Goal: Navigation & Orientation: Find specific page/section

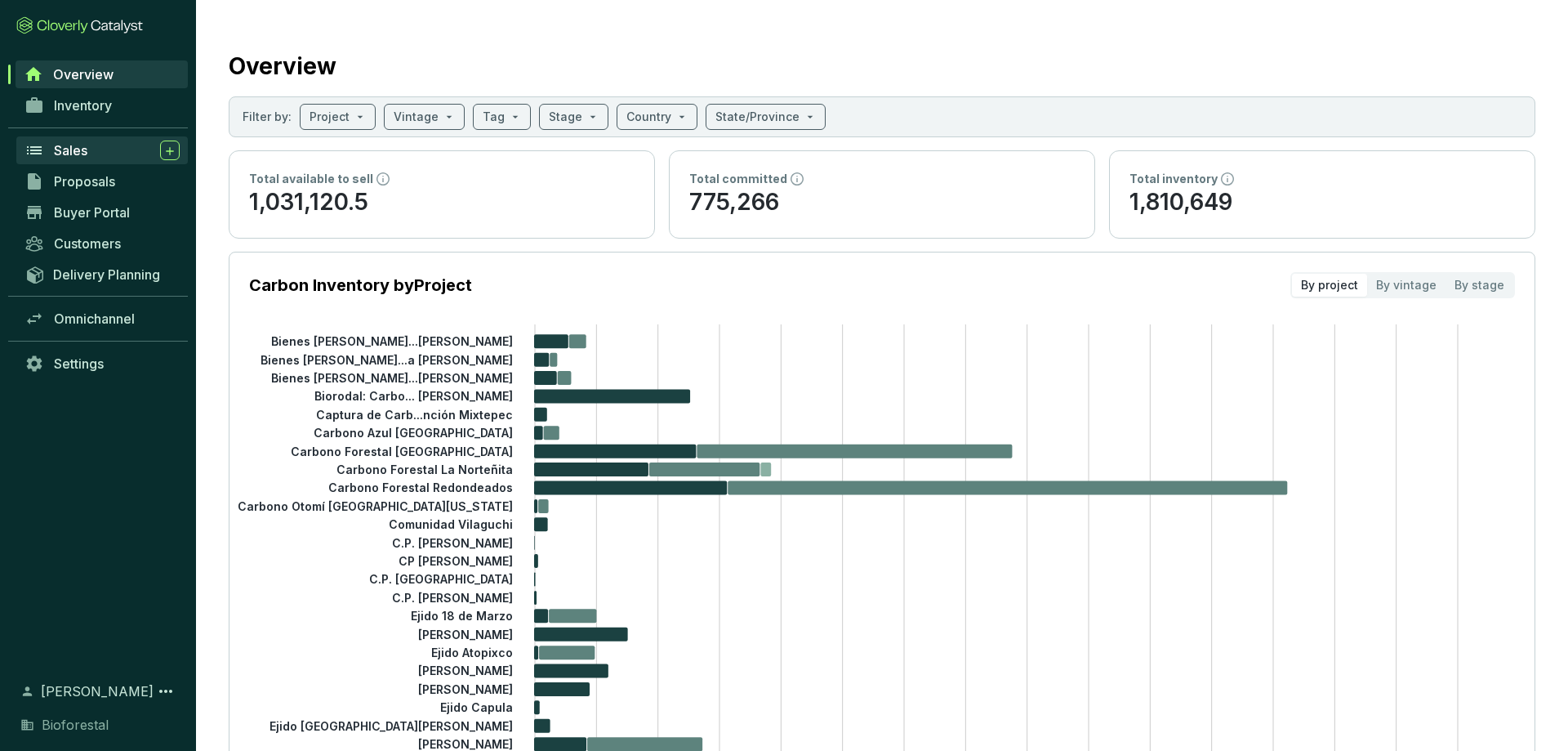
click at [100, 152] on div "Sales" at bounding box center [117, 150] width 125 height 20
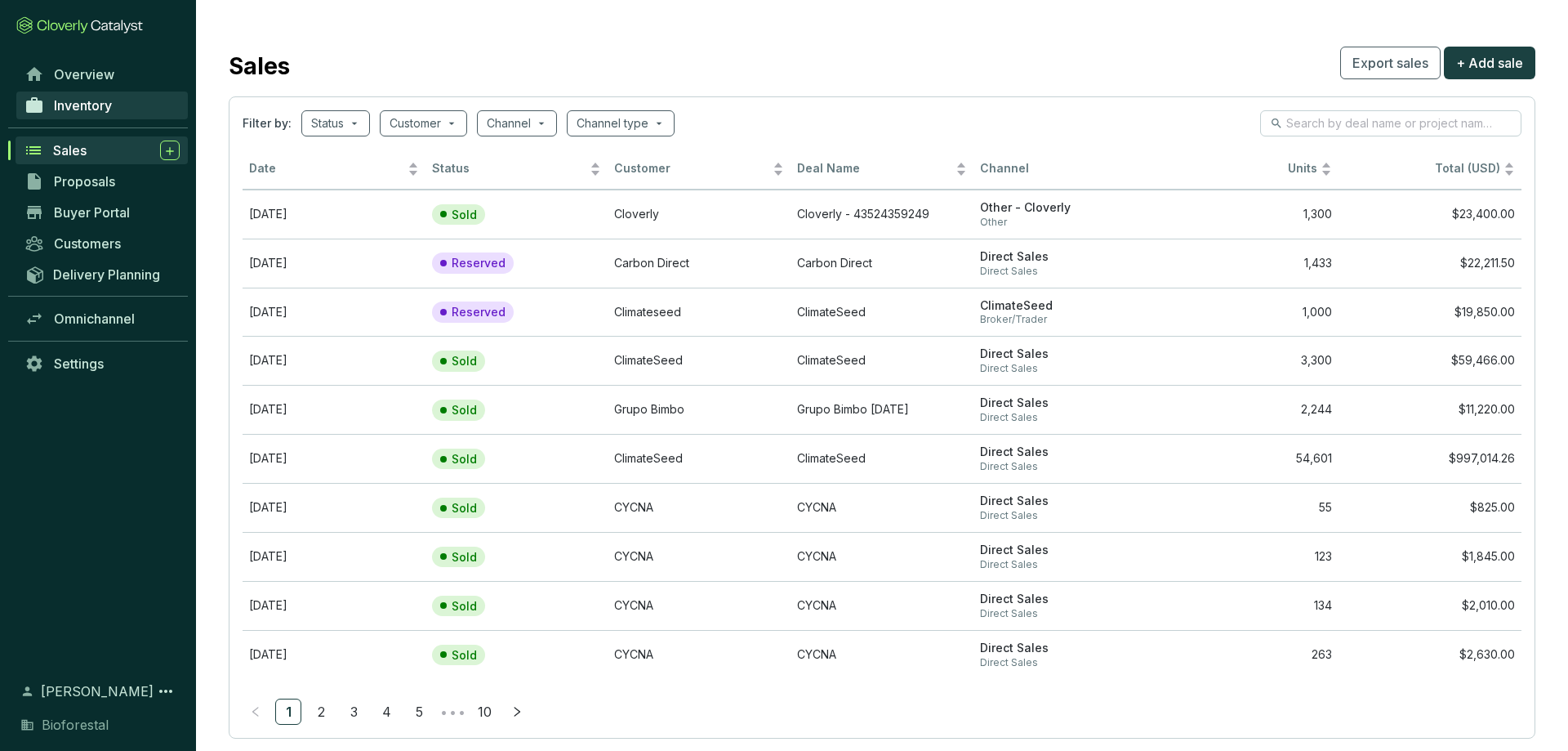
click at [102, 111] on span "Inventory" at bounding box center [83, 105] width 58 height 16
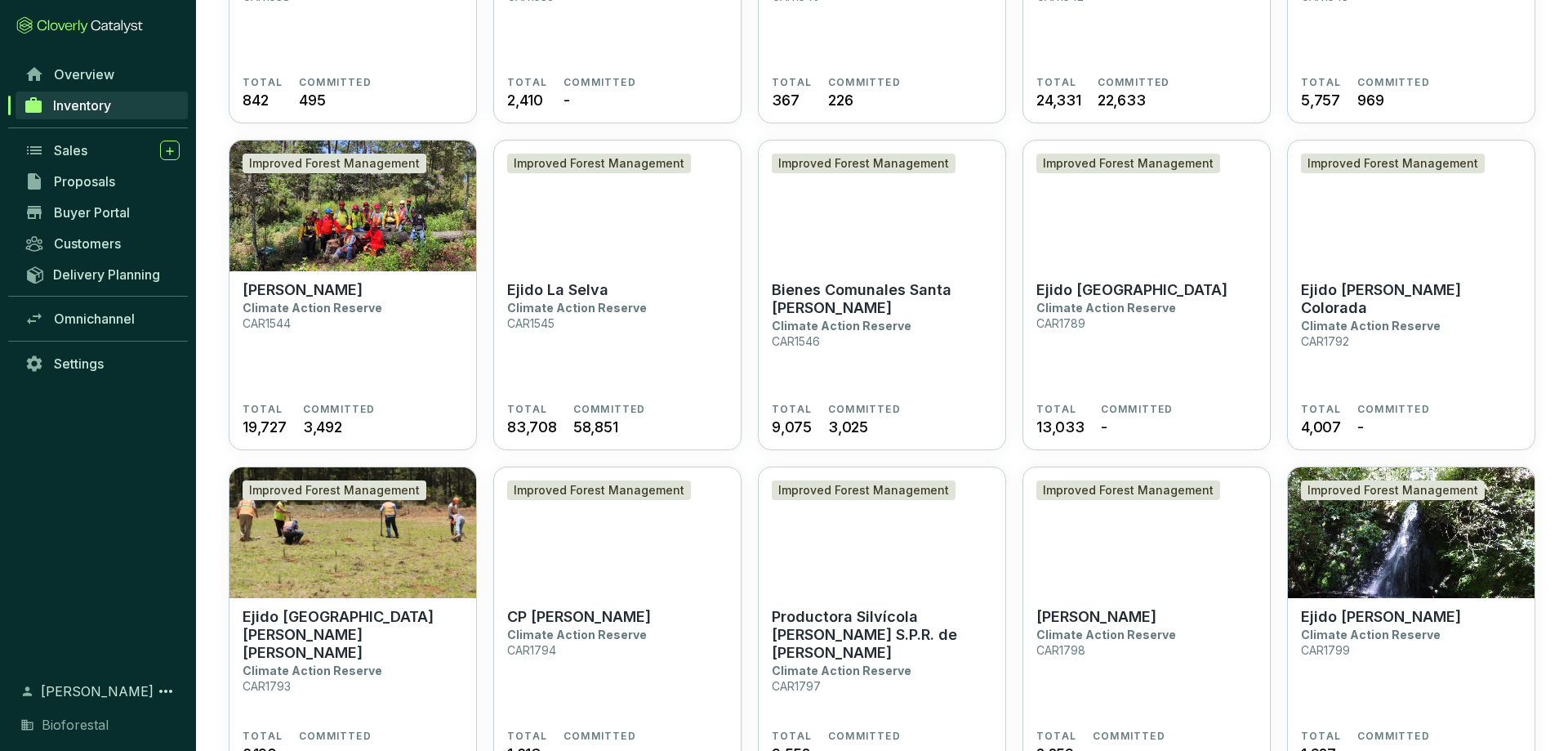
scroll to position [917, 0]
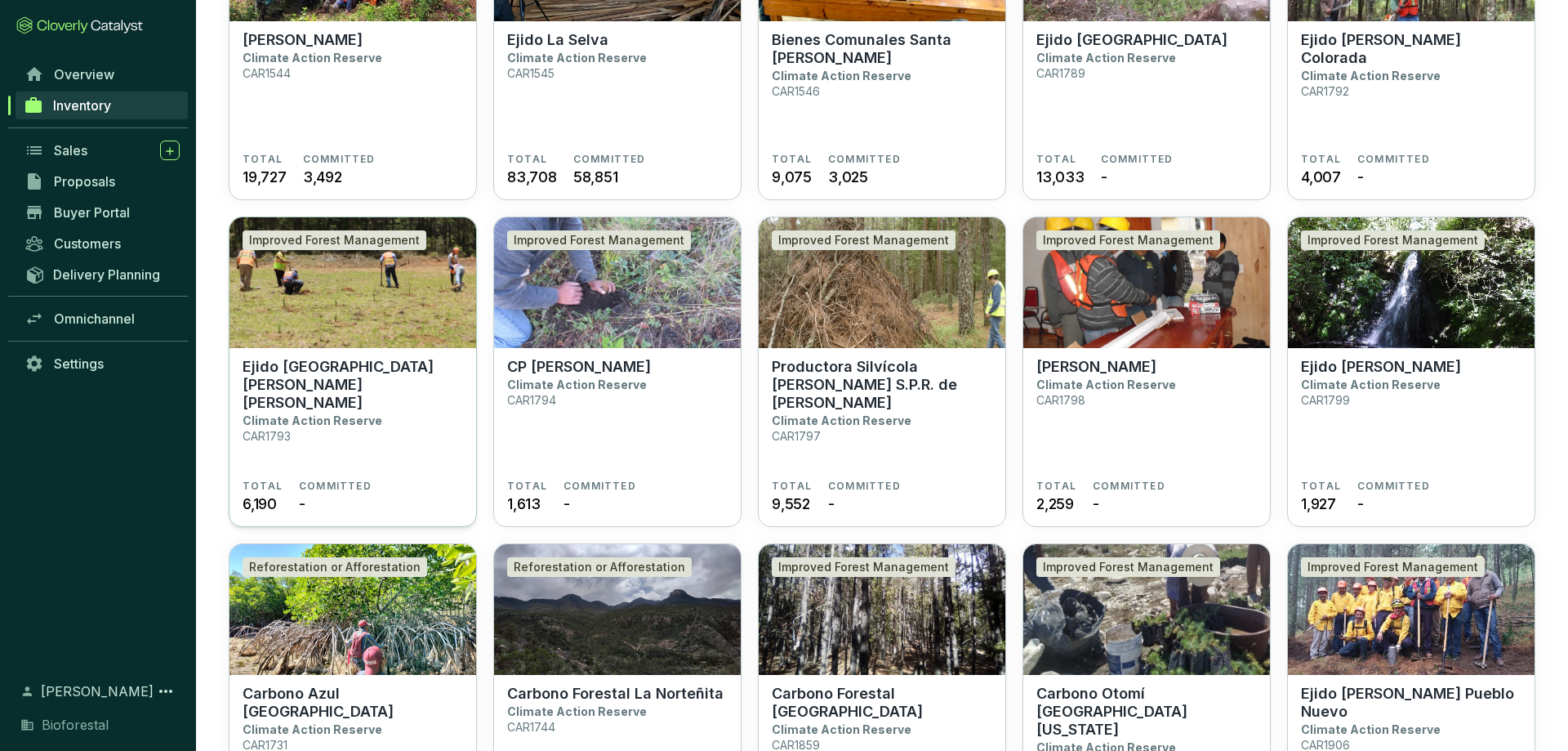
click at [400, 295] on img at bounding box center [352, 282] width 247 height 131
